Goal: Task Accomplishment & Management: Complete application form

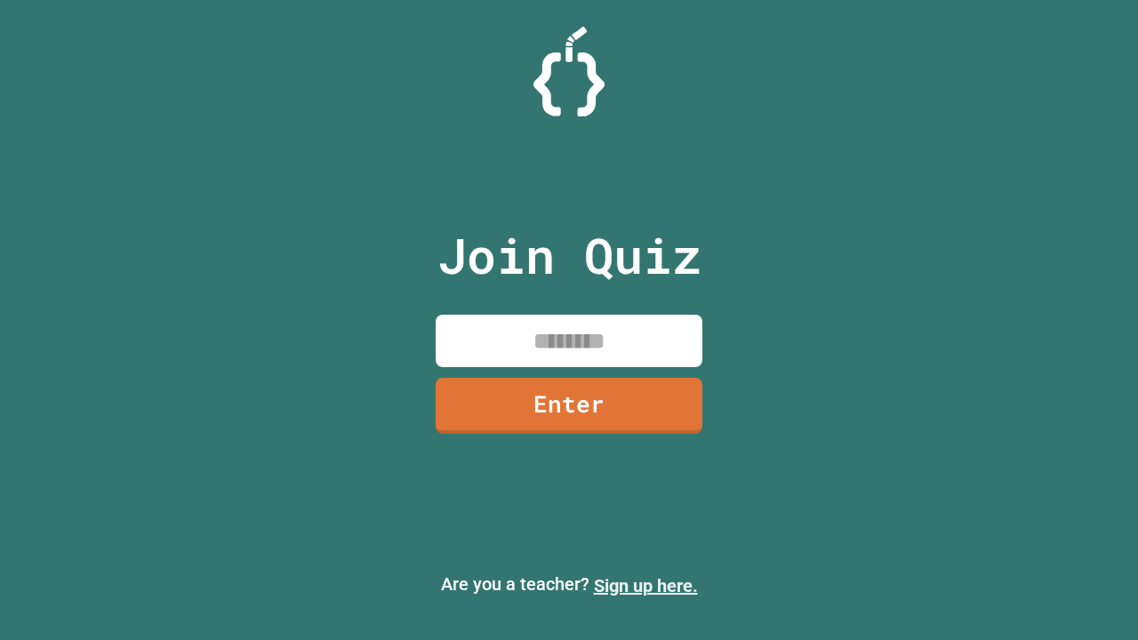
click at [646, 586] on link "Sign up here." at bounding box center [646, 585] width 104 height 21
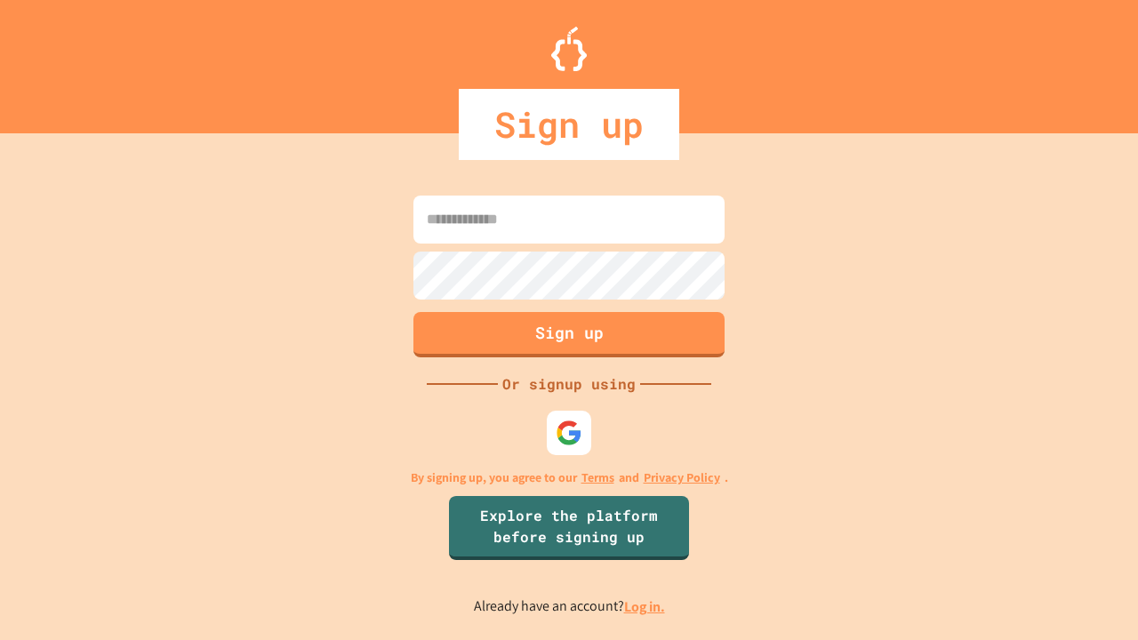
click at [646, 606] on link "Log in." at bounding box center [644, 607] width 41 height 19
